Goal: Find specific page/section: Find specific page/section

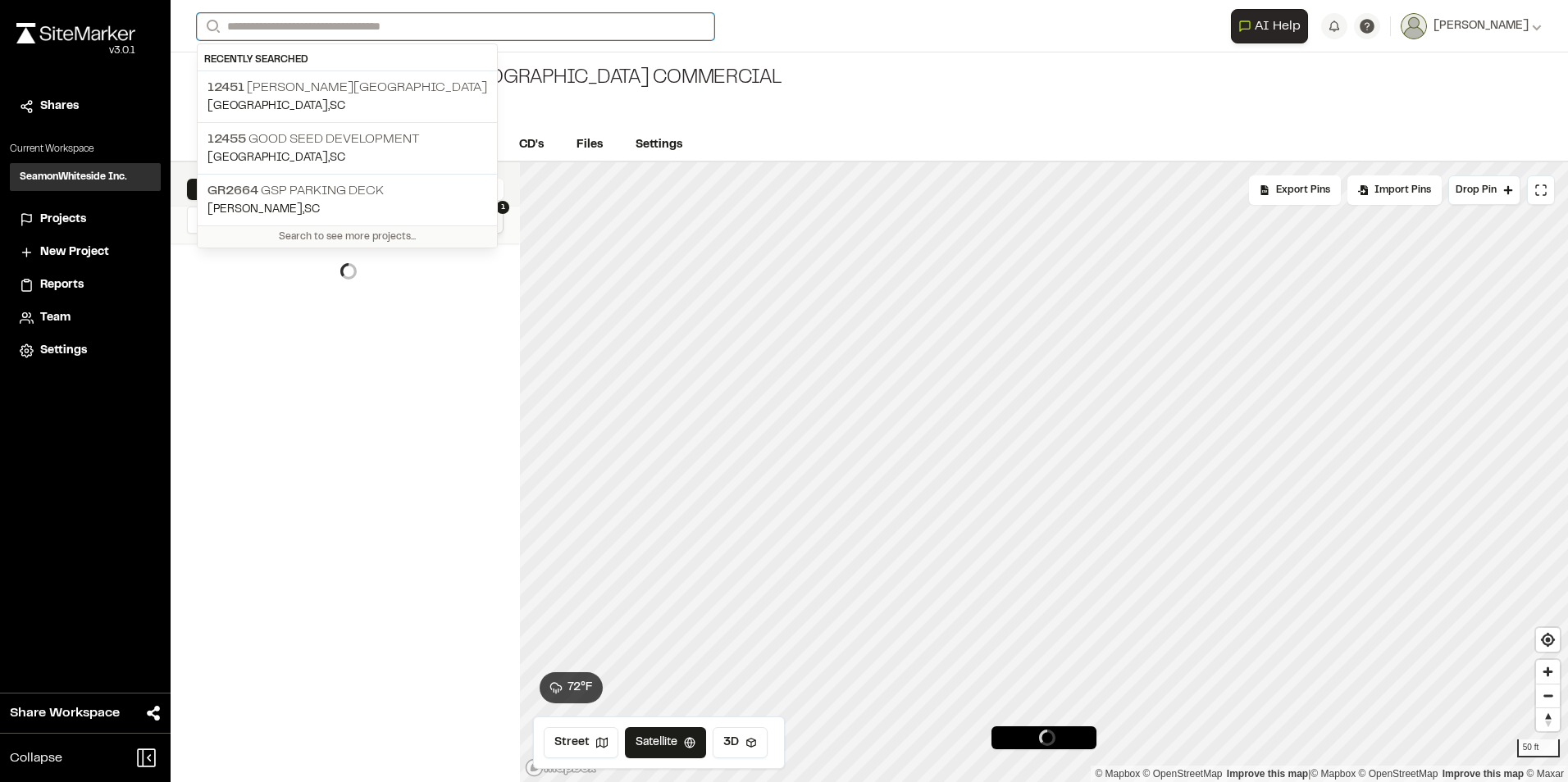
click at [325, 28] on input "Search" at bounding box center [456, 27] width 518 height 27
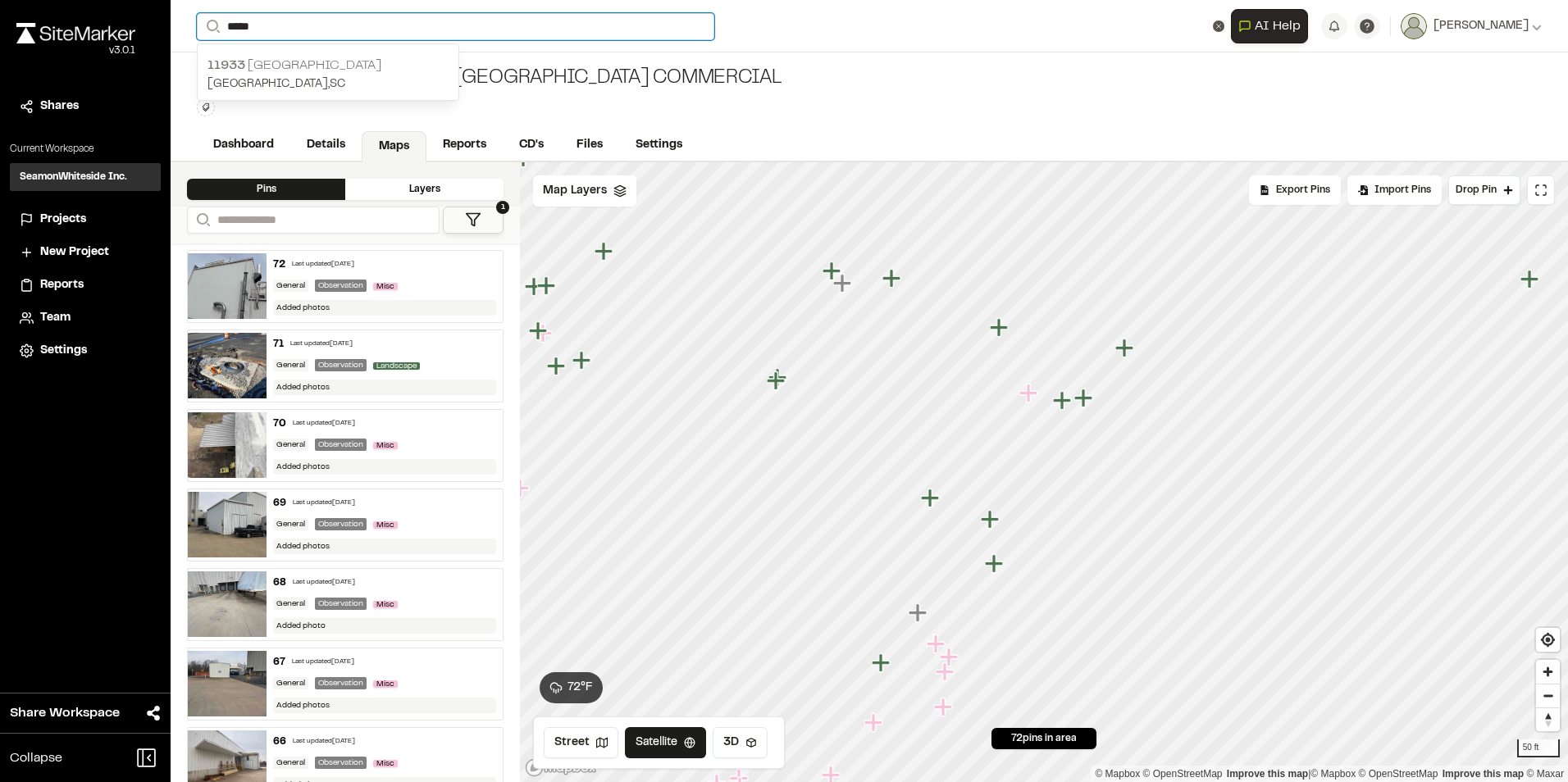
type input "*****"
click at [326, 77] on p "[GEOGRAPHIC_DATA] , [GEOGRAPHIC_DATA]" at bounding box center [327, 85] width 241 height 18
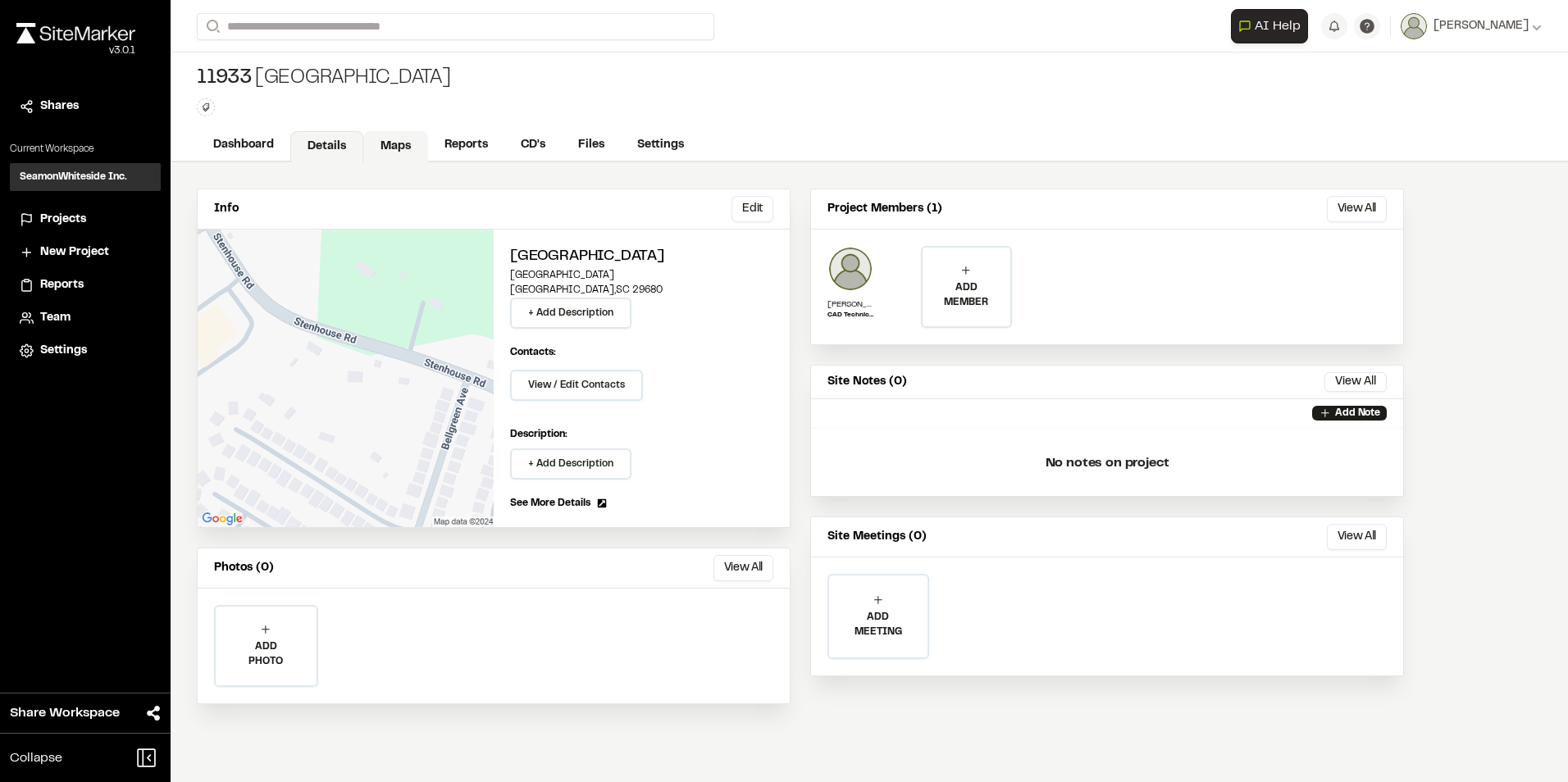
click at [386, 149] on link "Maps" at bounding box center [395, 146] width 65 height 31
